Goal: Find specific page/section: Find specific page/section

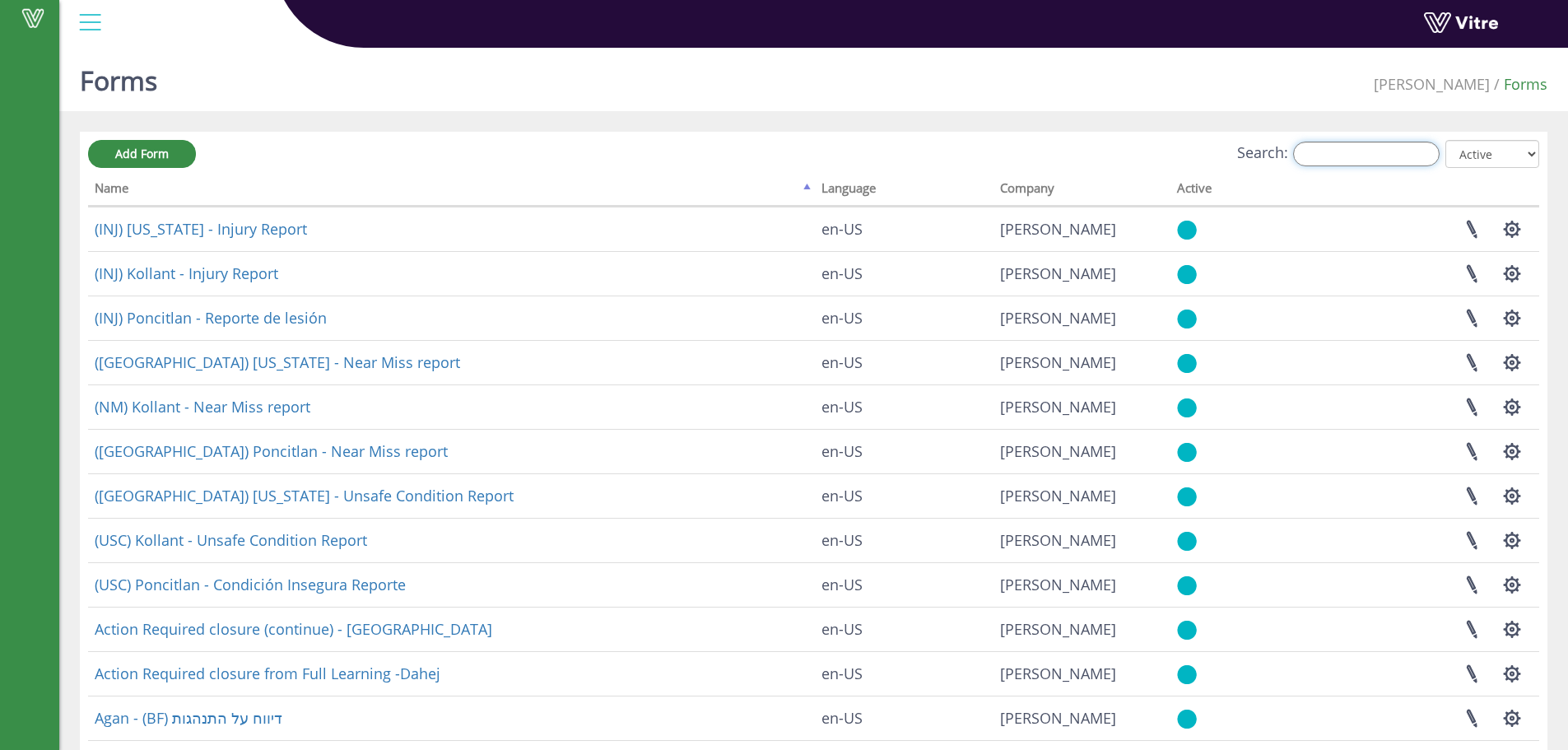
click at [1325, 154] on input "Search:" at bounding box center [1367, 154] width 146 height 25
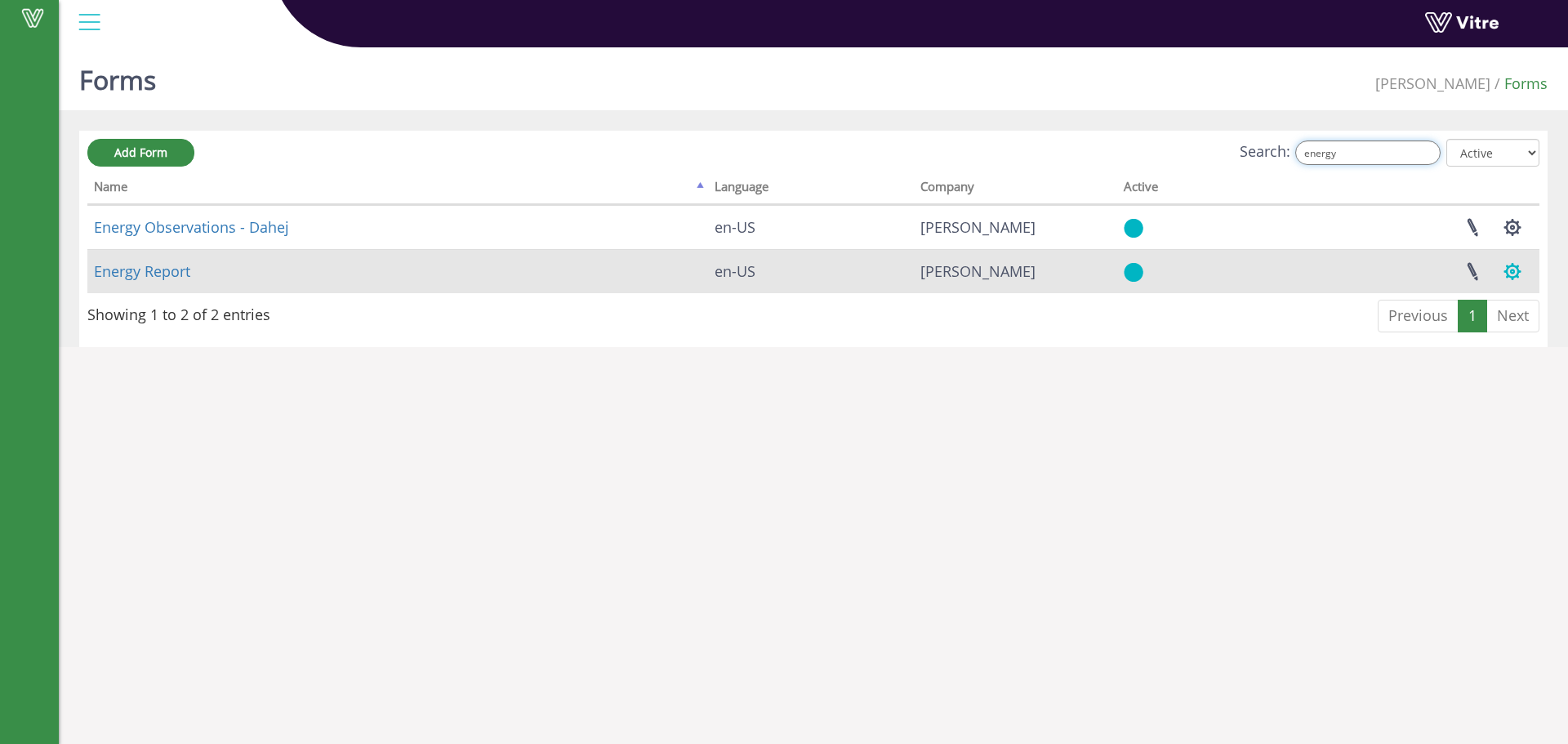
type input "energy"
click at [1513, 271] on button "button" at bounding box center [1513, 271] width 41 height 44
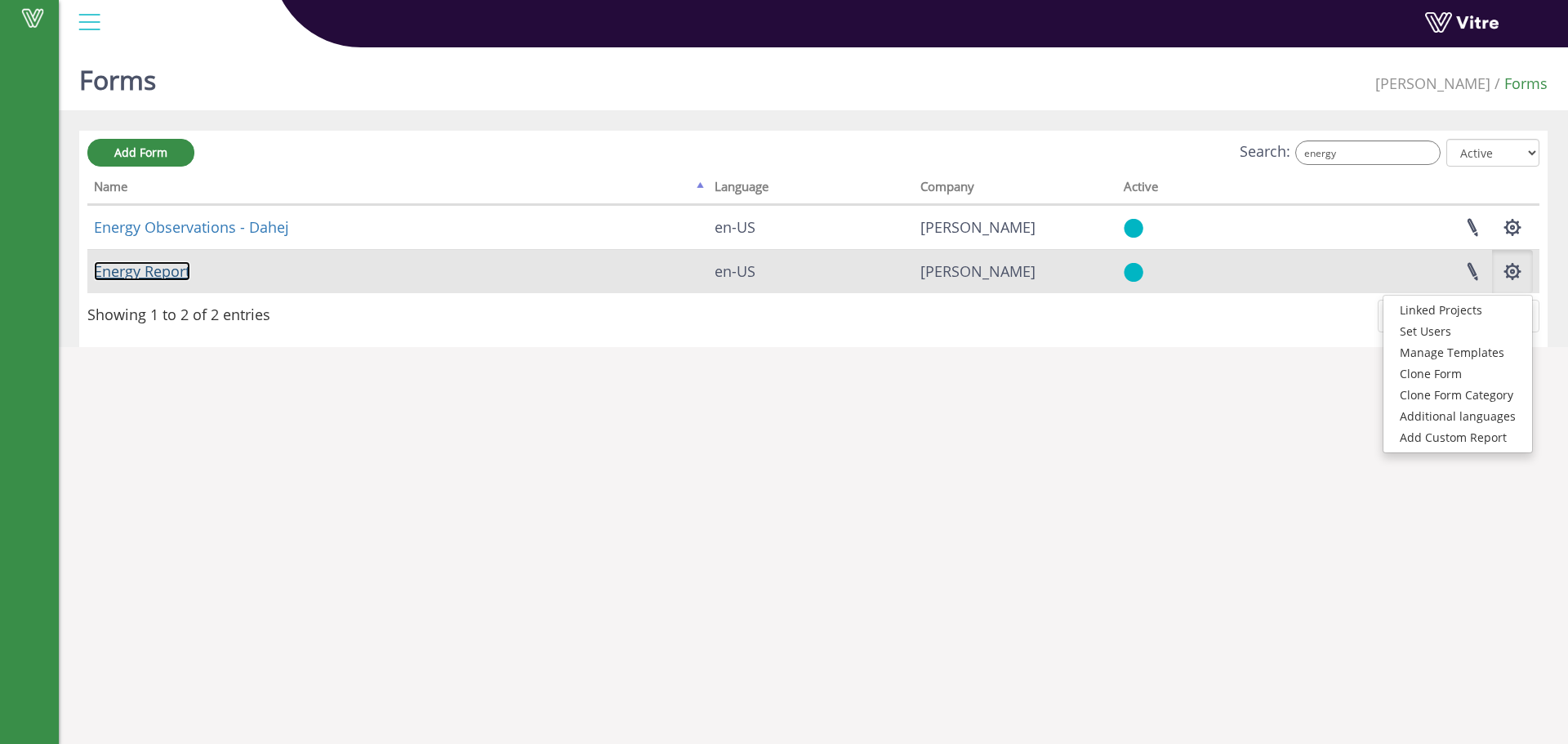
click at [146, 280] on link "Energy Report" at bounding box center [142, 270] width 96 height 20
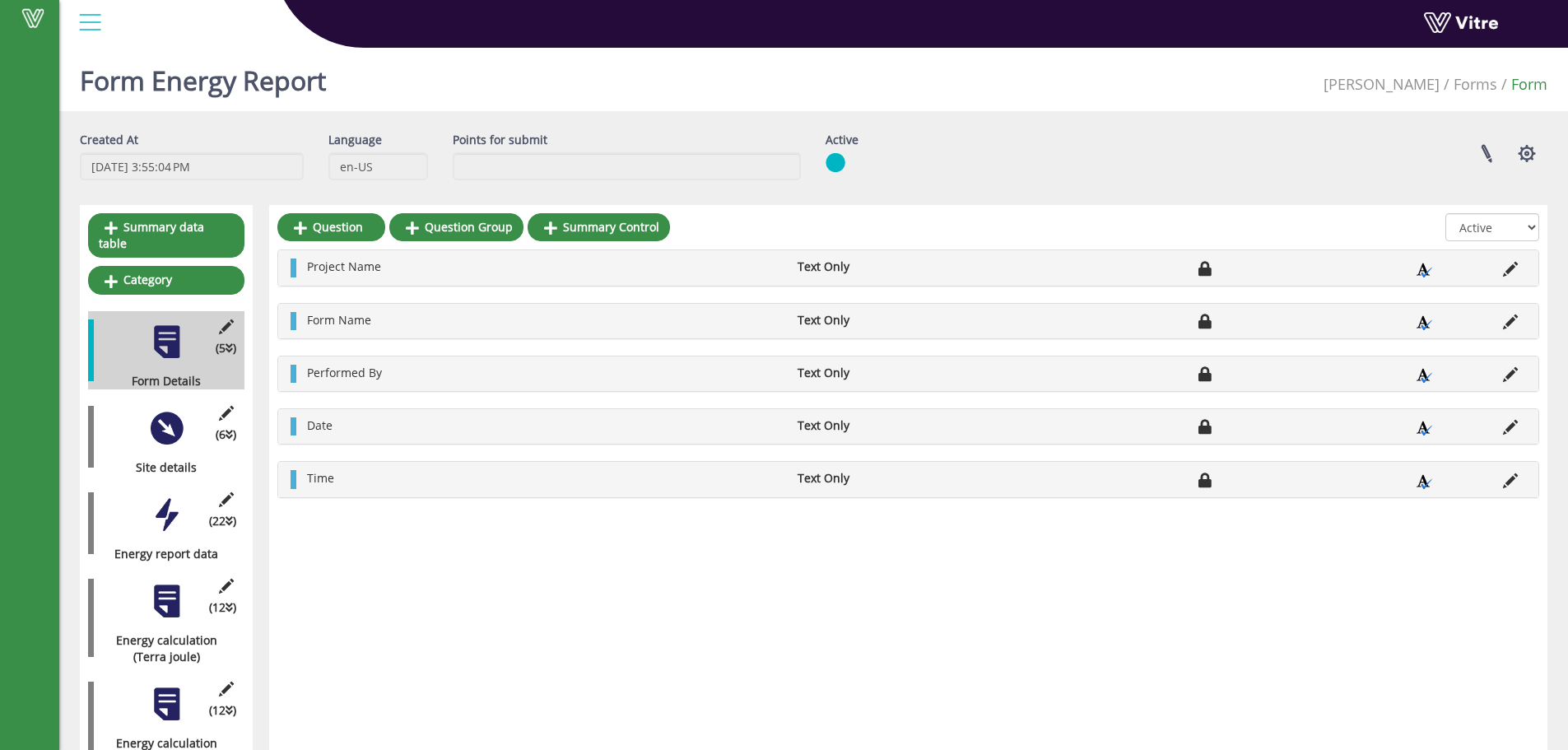
click at [154, 430] on div at bounding box center [166, 428] width 37 height 37
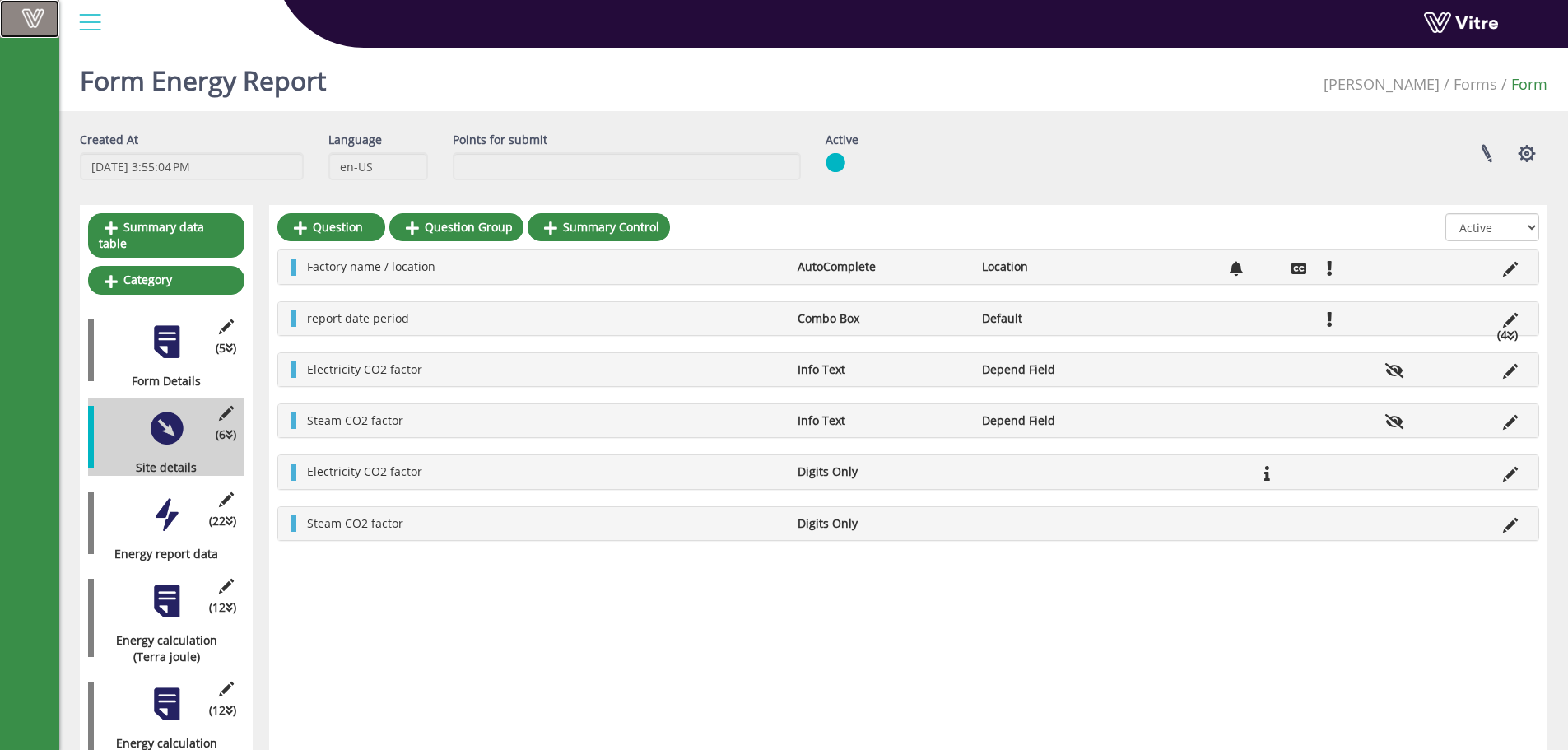
click at [26, 22] on span at bounding box center [33, 18] width 41 height 20
